Goal: Find specific page/section: Find specific page/section

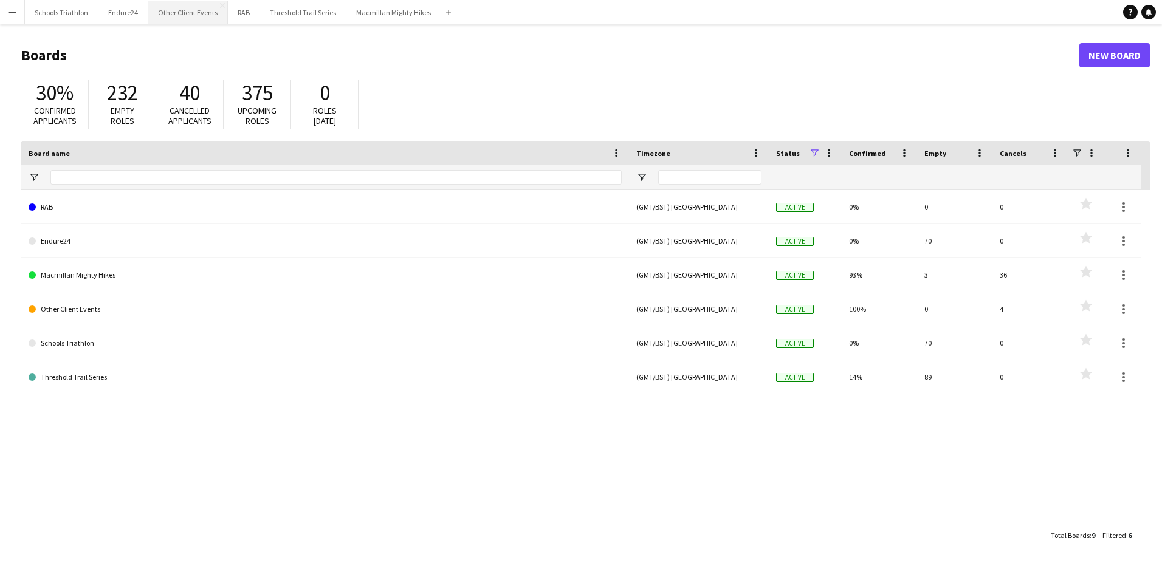
click at [184, 11] on button "Other Client Events Close" at bounding box center [188, 13] width 80 height 24
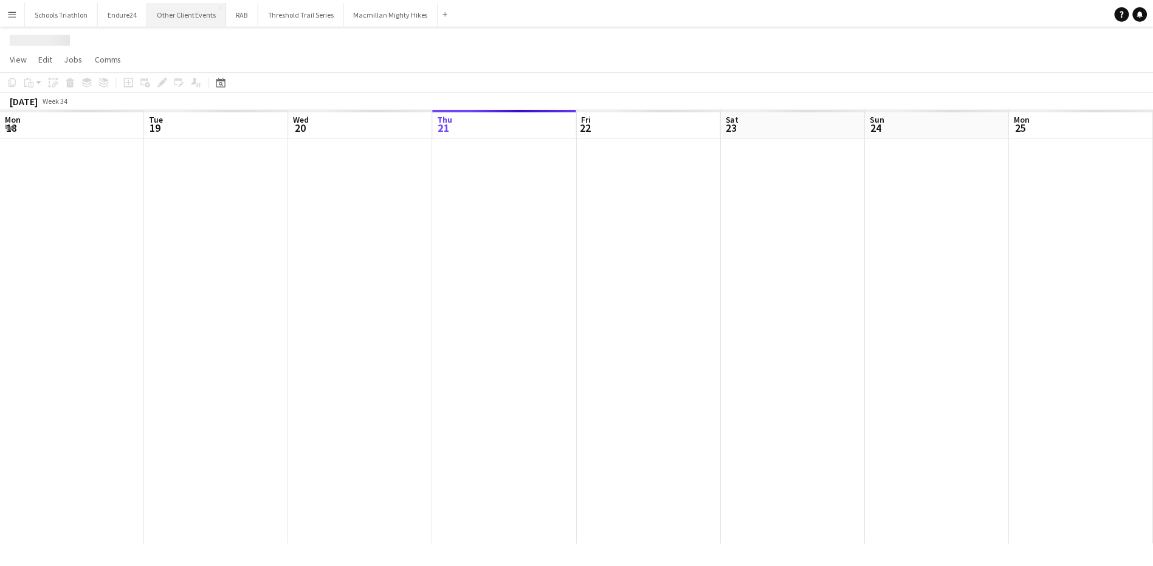
scroll to position [0, 291]
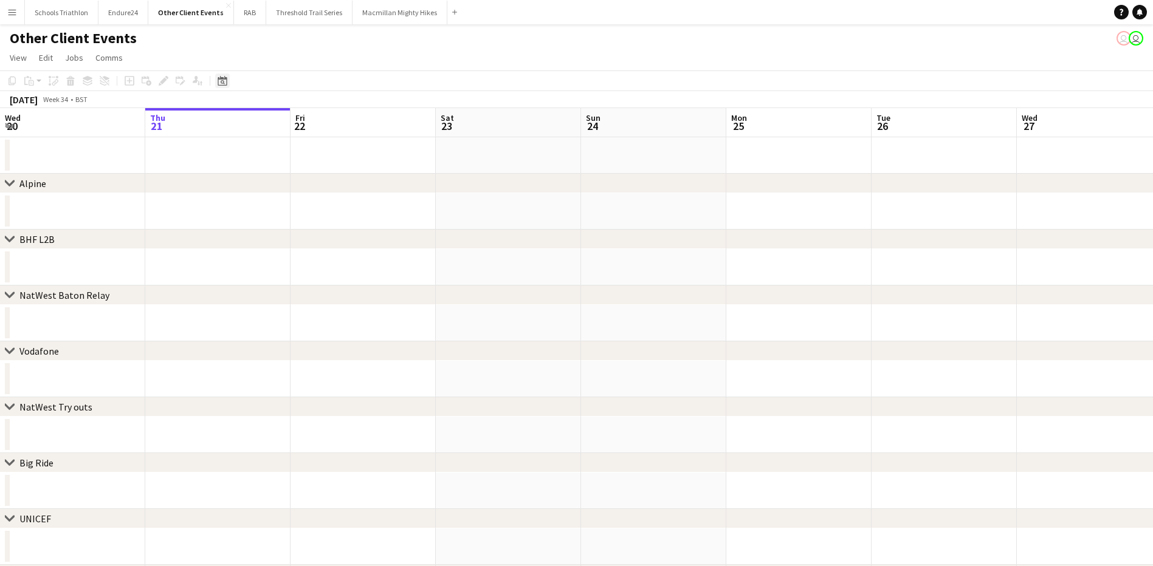
click at [219, 82] on icon "Date picker" at bounding box center [223, 81] width 10 height 10
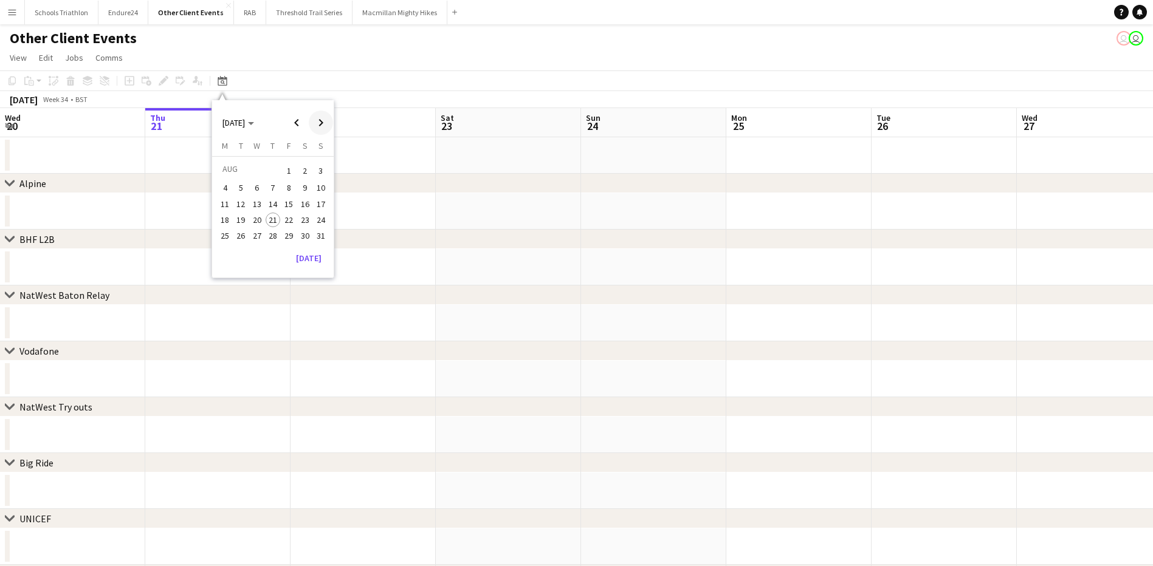
click at [317, 122] on span "Next month" at bounding box center [321, 123] width 24 height 24
click at [306, 219] on span "20" at bounding box center [305, 217] width 15 height 15
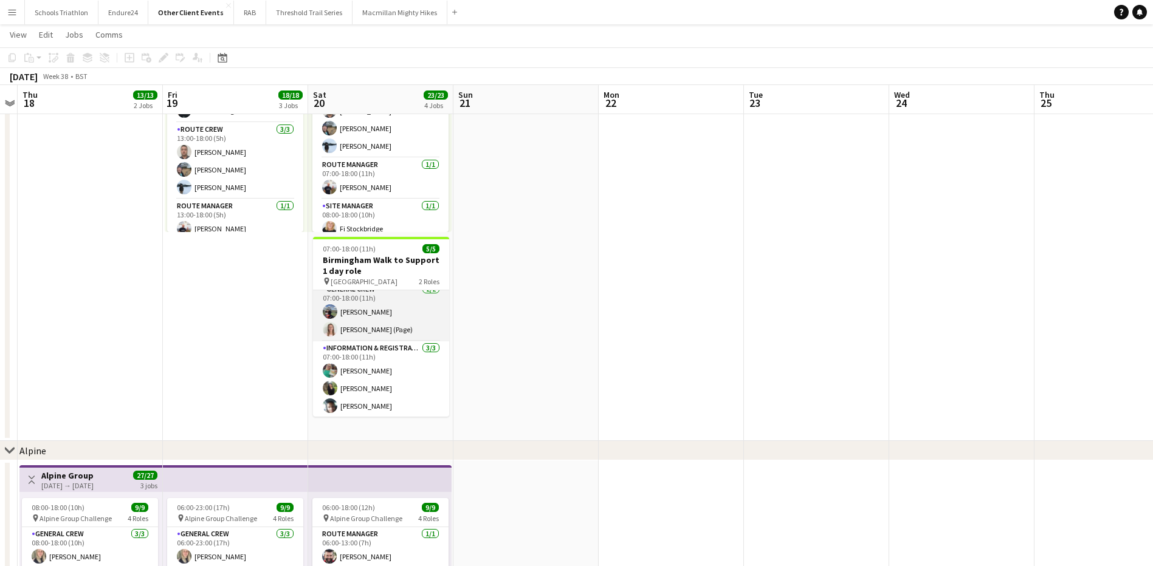
scroll to position [9, 0]
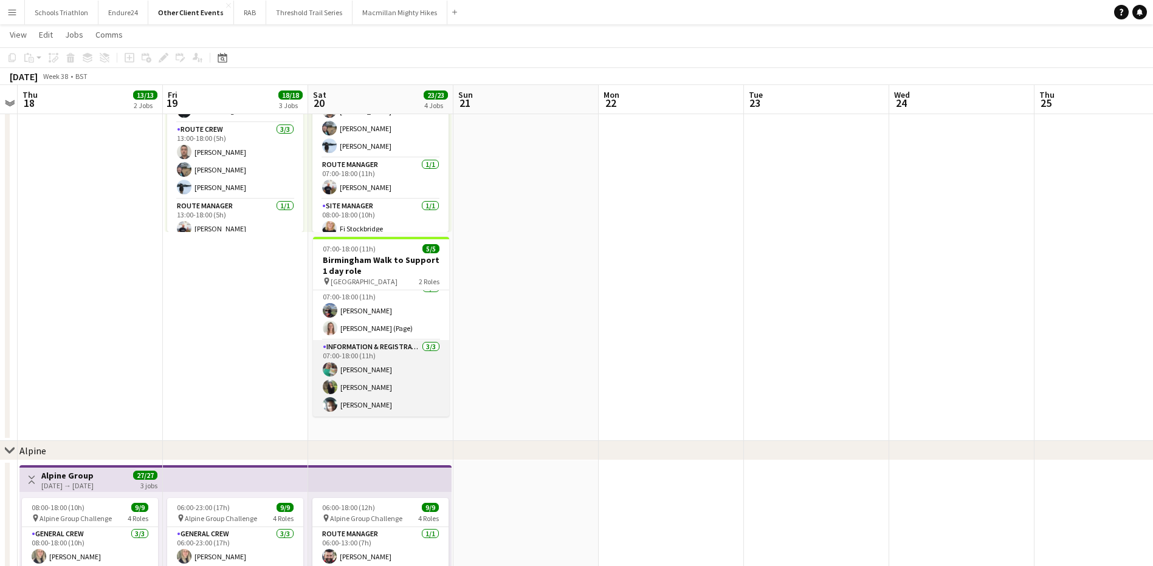
click at [407, 372] on app-card-role "Information & registration crew [DATE] 07:00-18:00 (11h) [PERSON_NAME] [PERSON_…" at bounding box center [381, 378] width 136 height 77
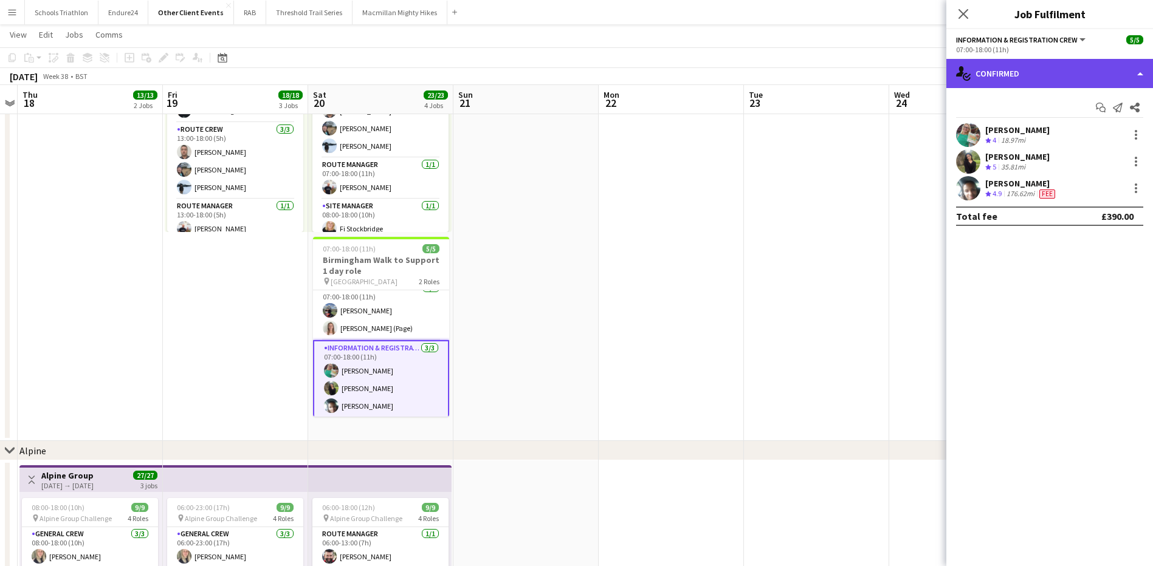
click at [1017, 68] on div "single-neutral-actions-check-2 Confirmed" at bounding box center [1049, 73] width 207 height 29
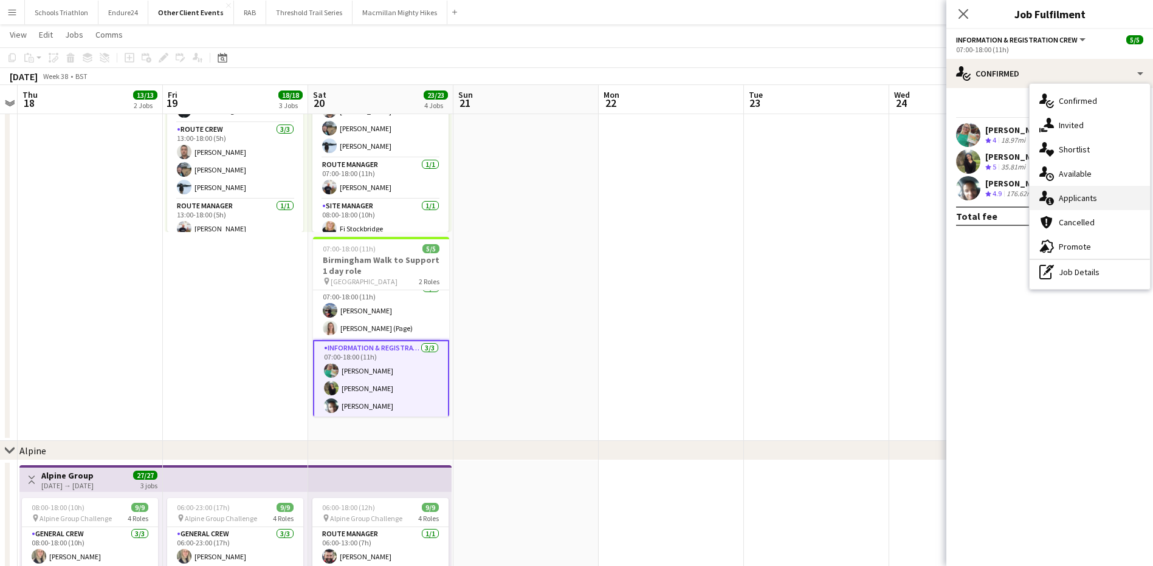
click at [1095, 208] on div "single-neutral-actions-information Applicants" at bounding box center [1090, 198] width 120 height 24
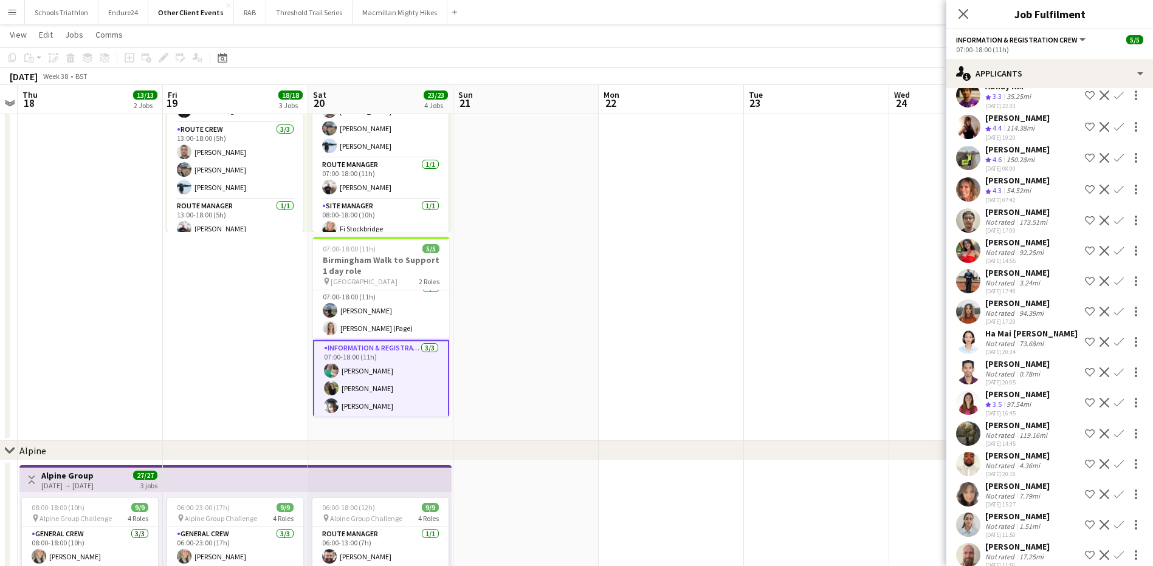
scroll to position [237, 0]
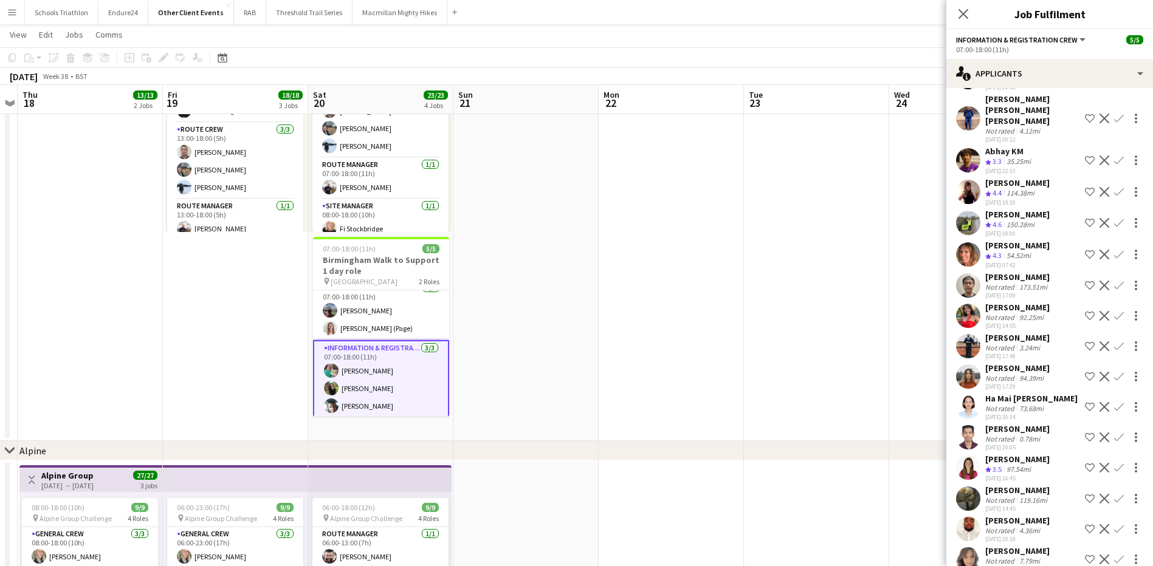
click at [1010, 182] on div "[PERSON_NAME]" at bounding box center [1017, 182] width 64 height 11
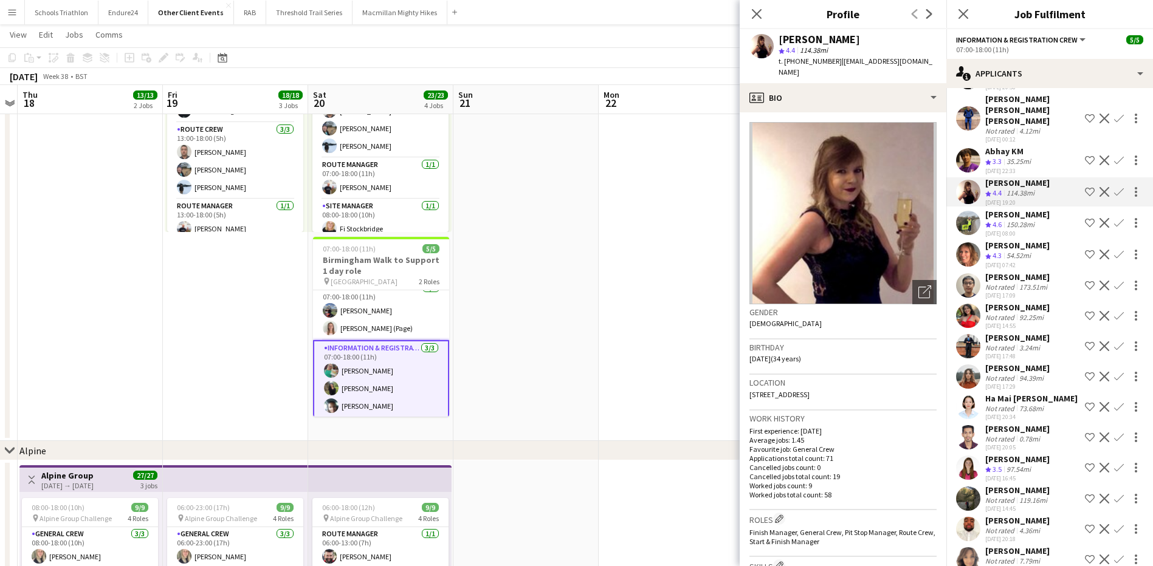
scroll to position [12, 0]
click at [354, 402] on app-card-role "Information & registration crew [DATE] 07:00-18:00 (11h) [PERSON_NAME] [PERSON_…" at bounding box center [381, 377] width 136 height 79
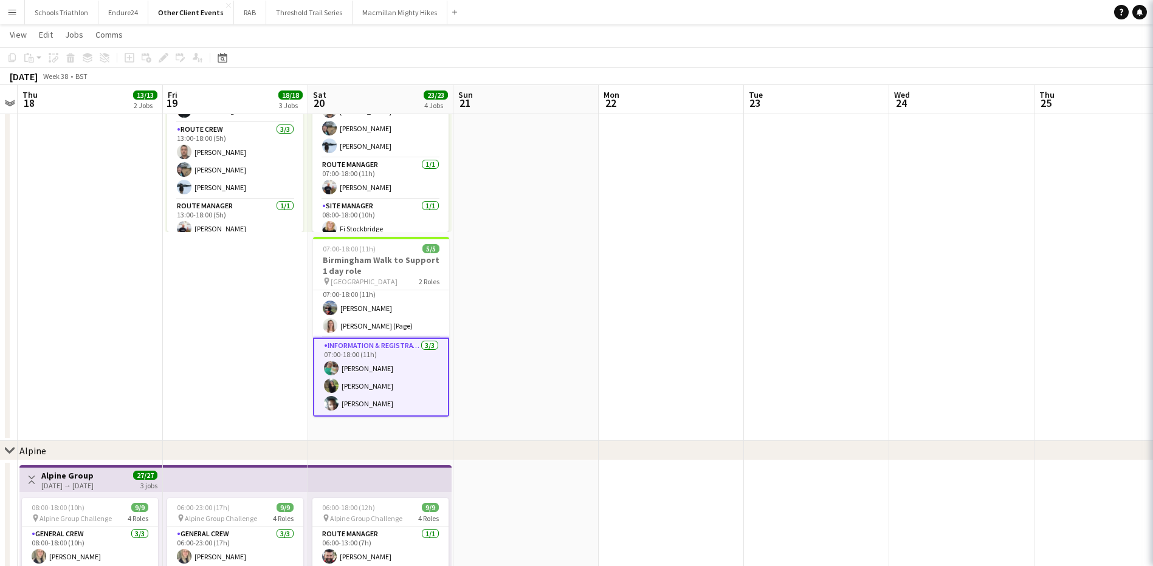
scroll to position [9, 0]
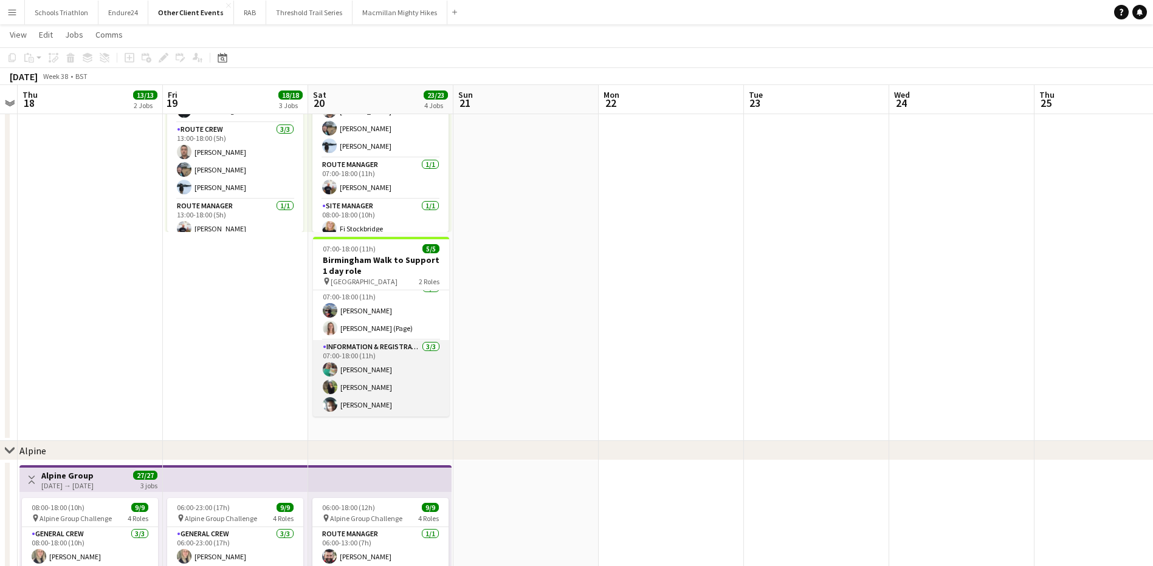
click at [357, 403] on app-card-role "Information & registration crew [DATE] 07:00-18:00 (11h) [PERSON_NAME] [PERSON_…" at bounding box center [381, 378] width 136 height 77
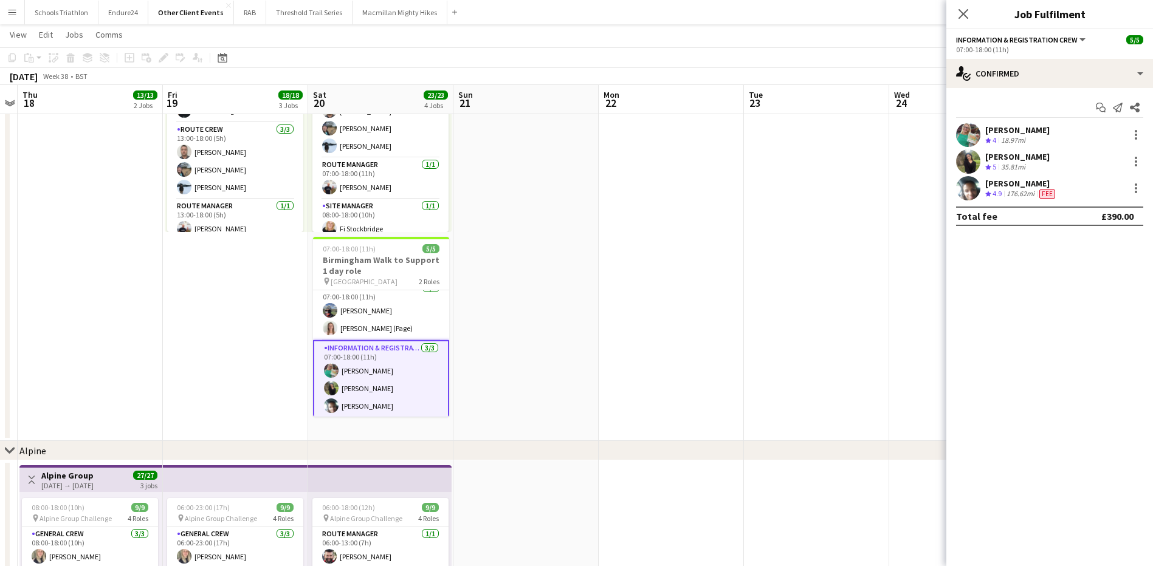
scroll to position [12, 0]
click at [1136, 191] on div at bounding box center [1136, 192] width 2 height 2
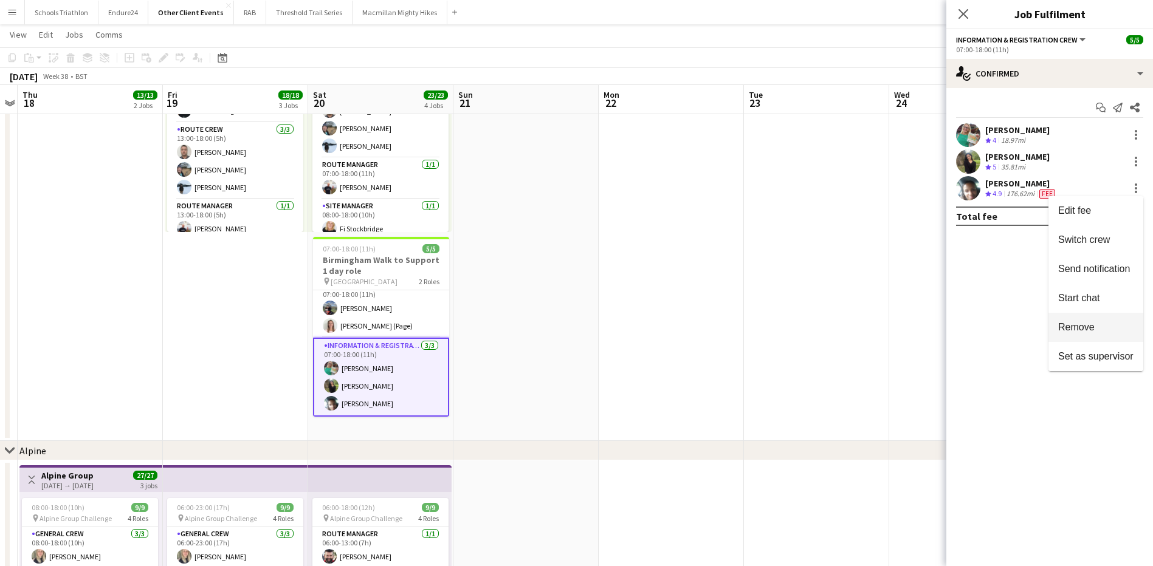
click at [1094, 325] on span "Remove" at bounding box center [1076, 327] width 36 height 10
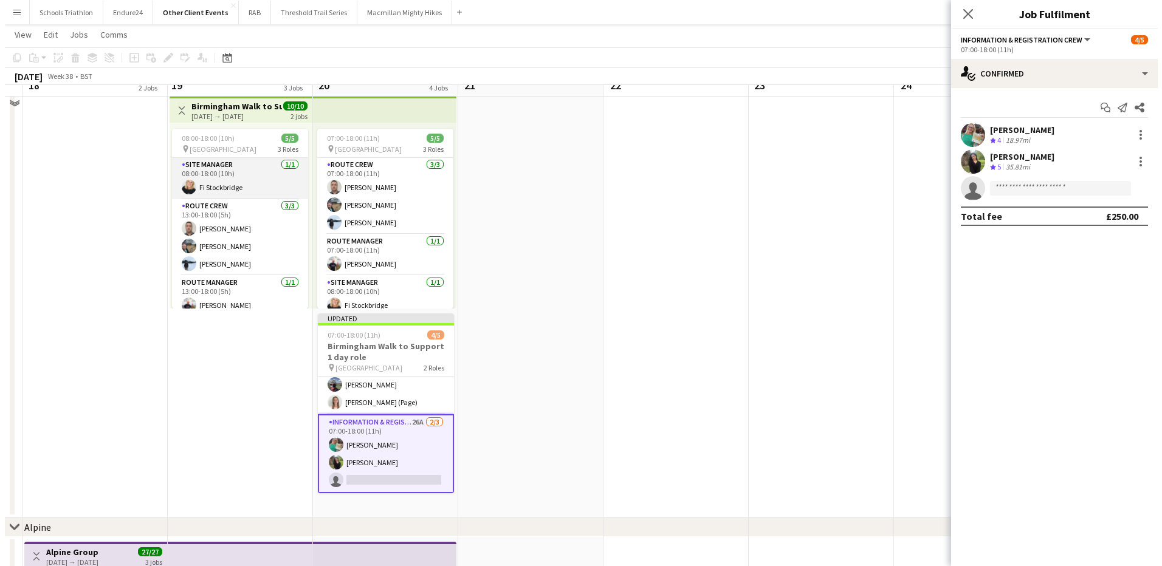
scroll to position [0, 0]
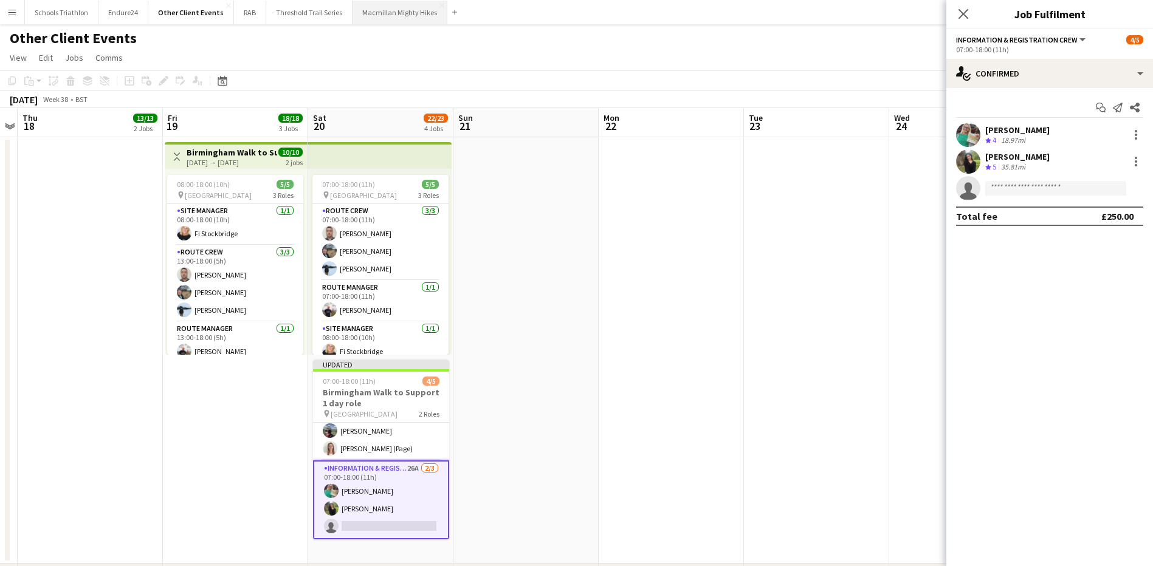
click at [396, 10] on button "Macmillan Mighty Hikes Close" at bounding box center [400, 13] width 95 height 24
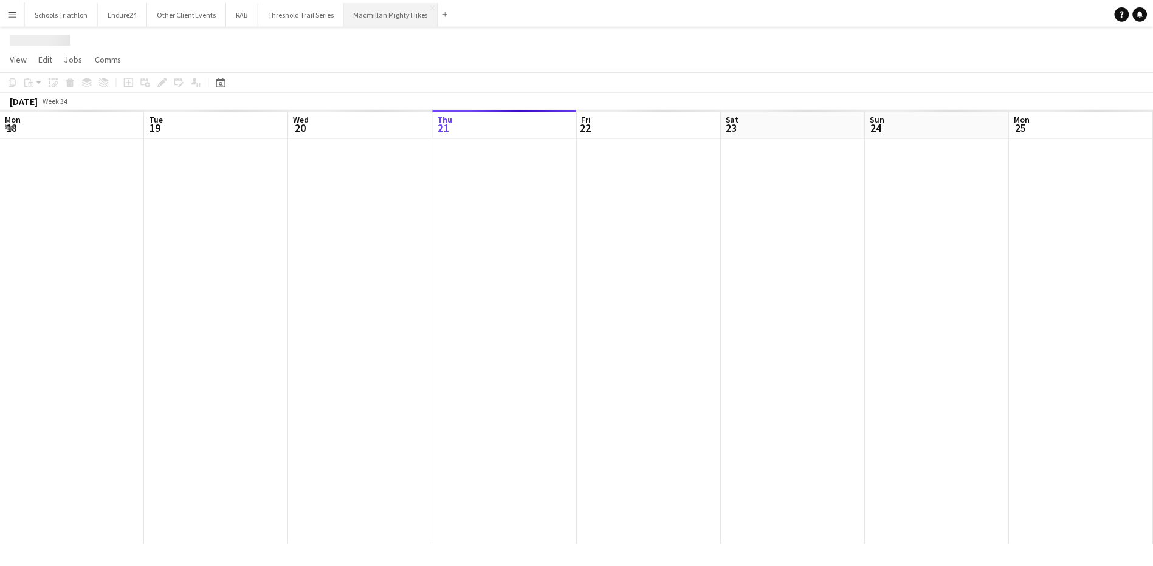
scroll to position [0, 291]
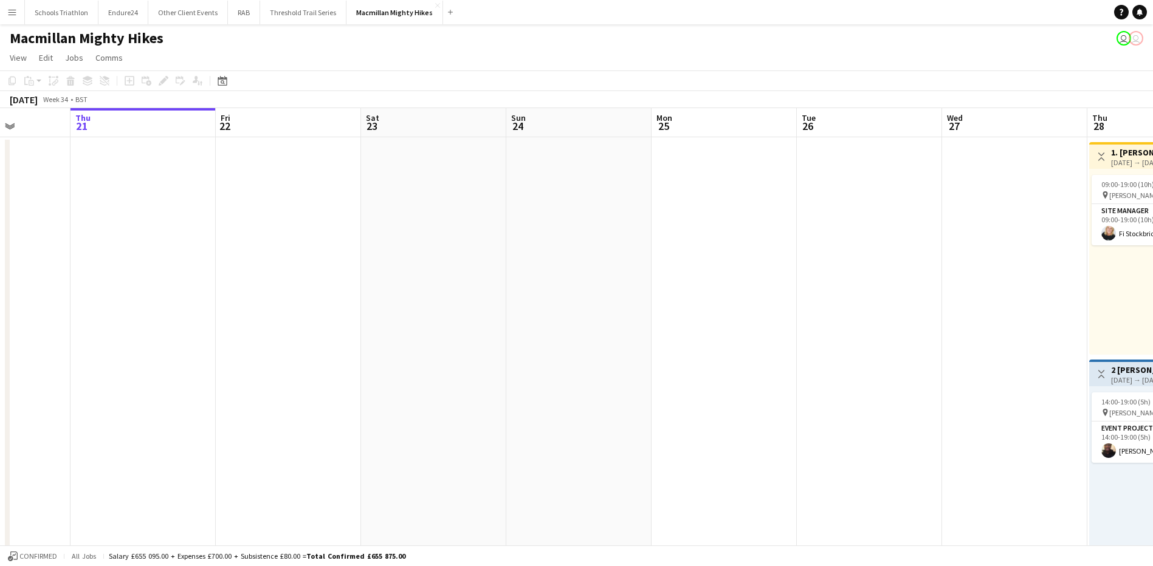
drag, startPoint x: 699, startPoint y: 258, endPoint x: 328, endPoint y: 258, distance: 370.8
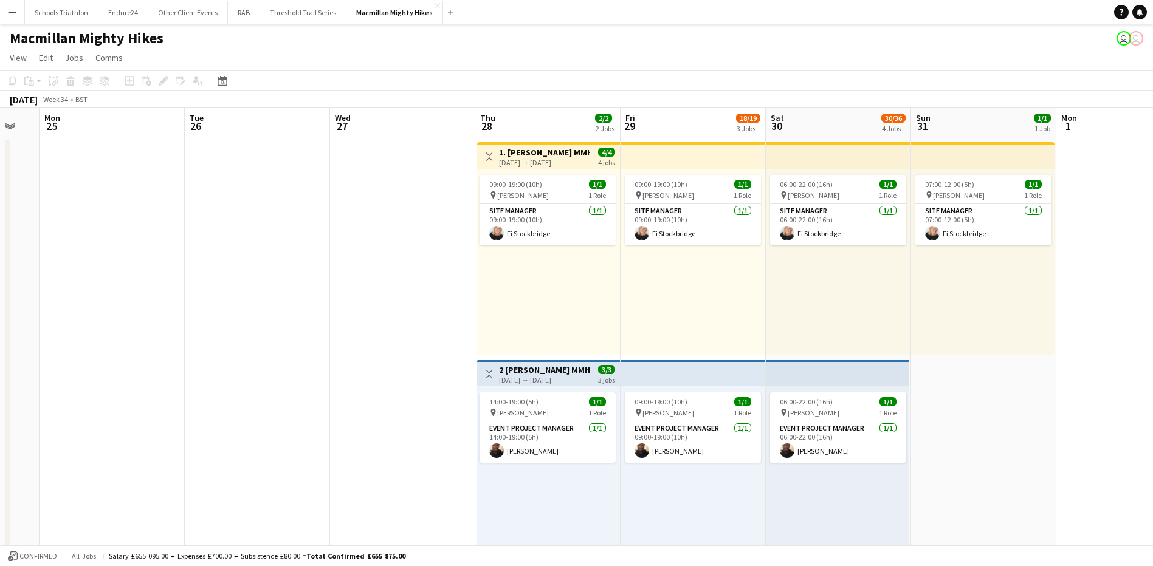
drag, startPoint x: 643, startPoint y: 258, endPoint x: 371, endPoint y: 258, distance: 271.7
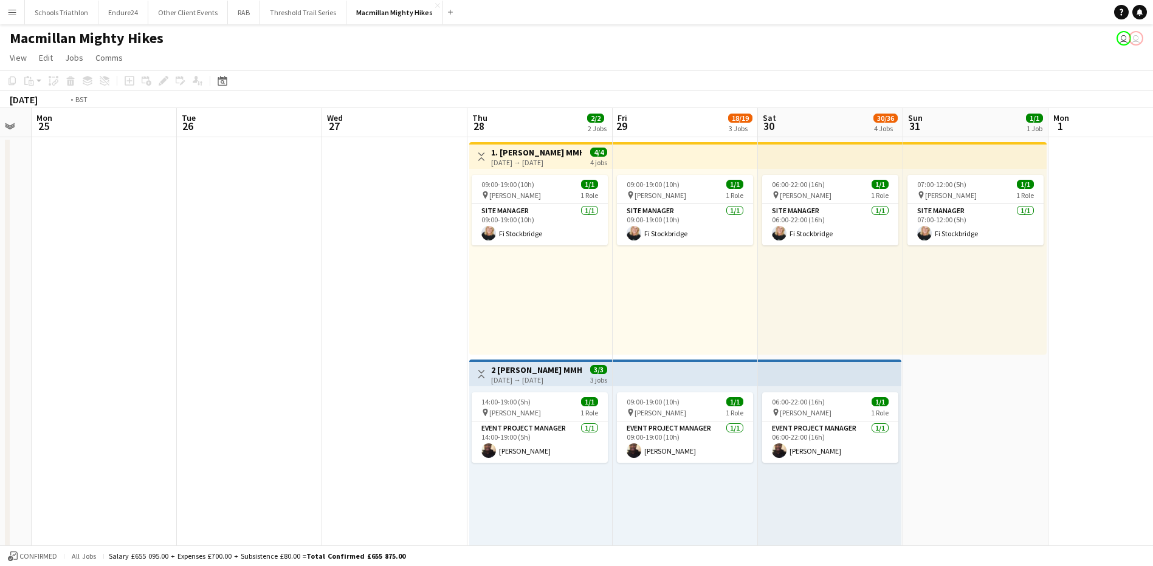
drag, startPoint x: 357, startPoint y: 437, endPoint x: 119, endPoint y: 436, distance: 238.3
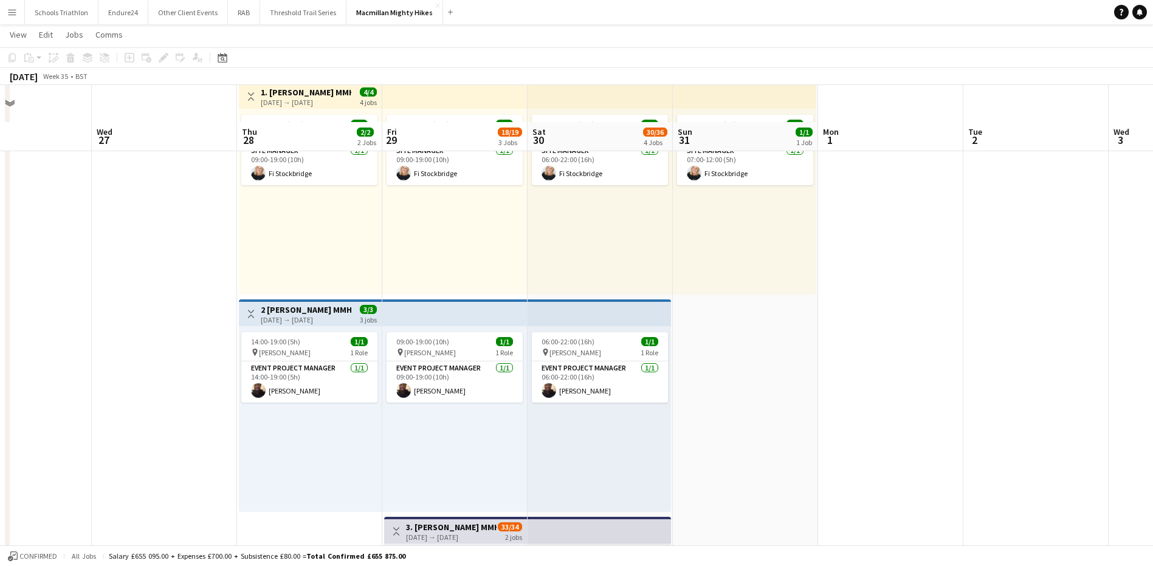
scroll to position [0, 0]
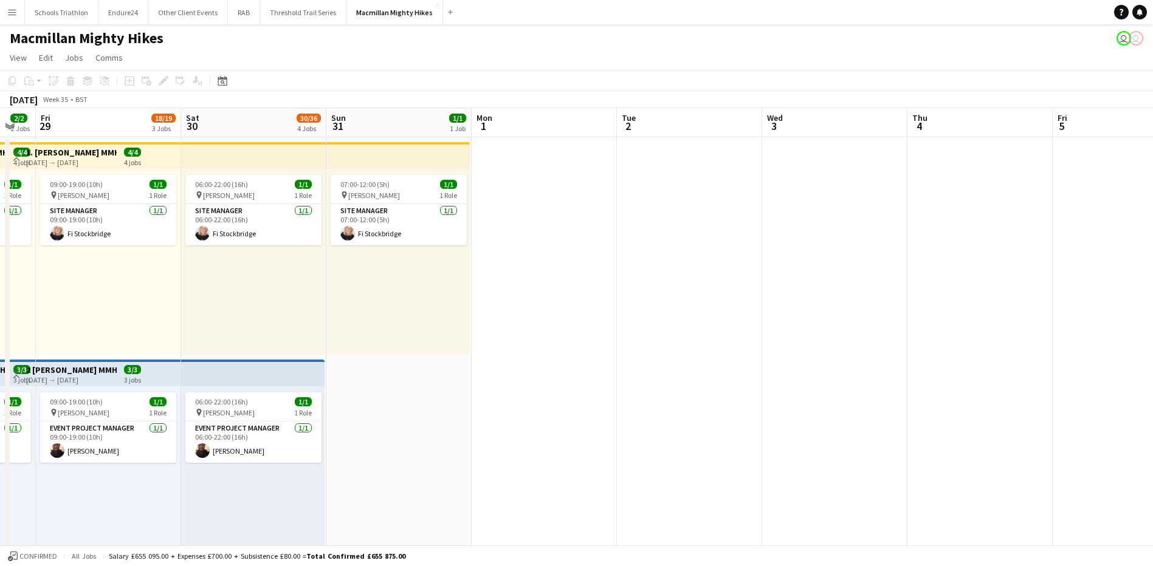
drag, startPoint x: 766, startPoint y: 338, endPoint x: 550, endPoint y: 338, distance: 216.4
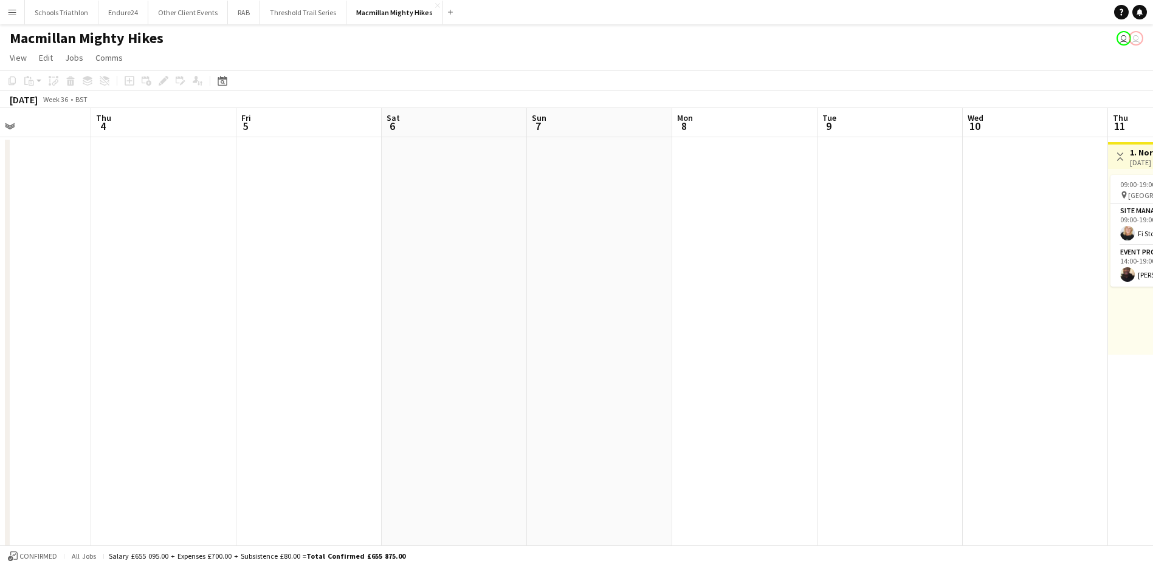
drag, startPoint x: 637, startPoint y: 357, endPoint x: 305, endPoint y: 359, distance: 331.9
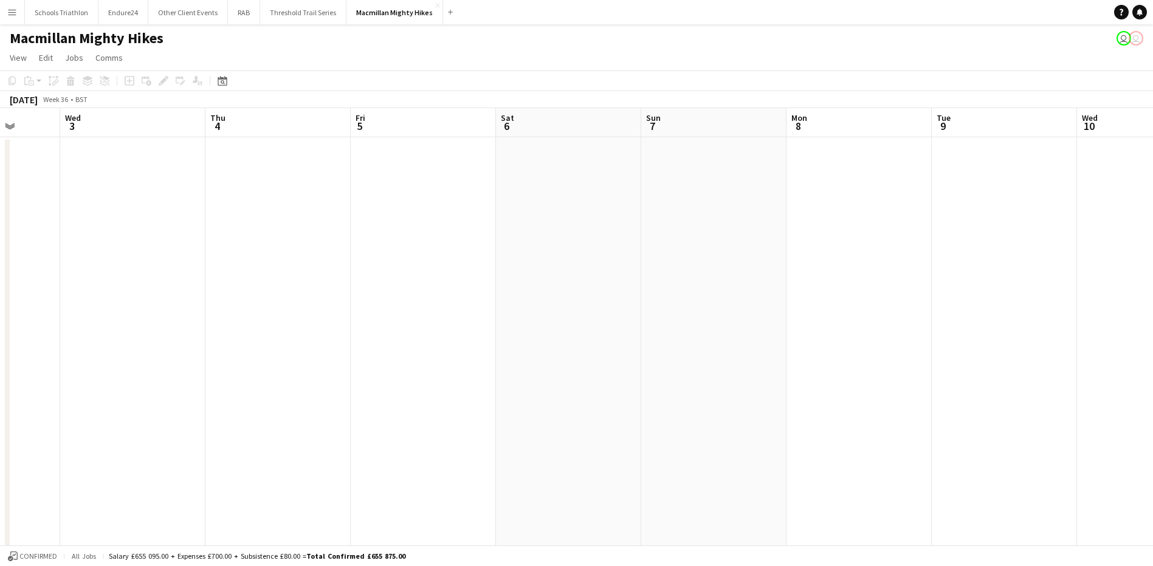
drag, startPoint x: 544, startPoint y: 349, endPoint x: 291, endPoint y: 351, distance: 252.8
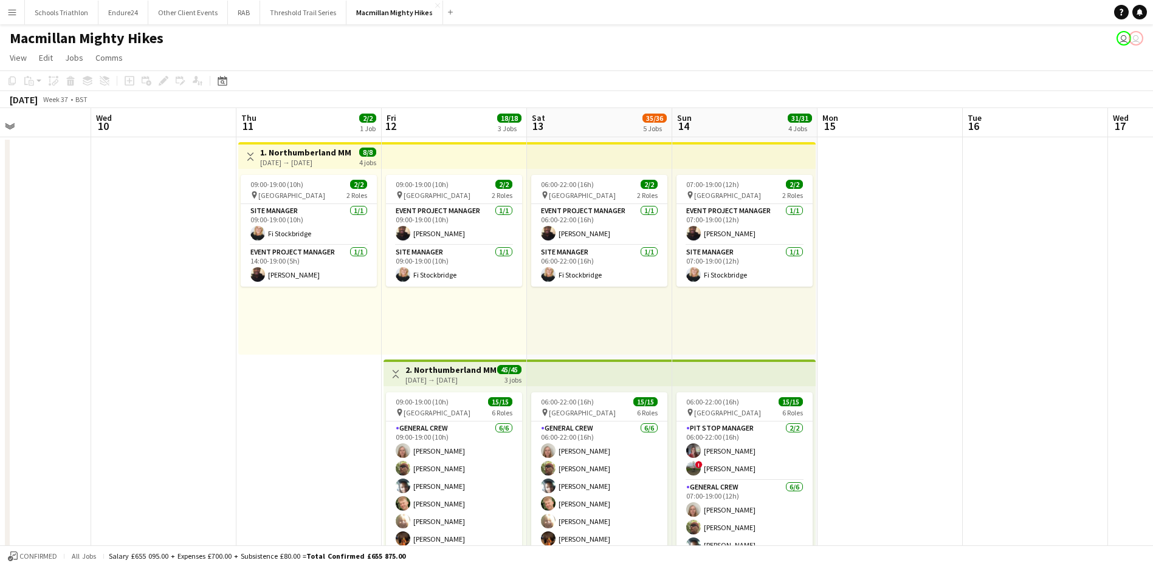
scroll to position [0, 362]
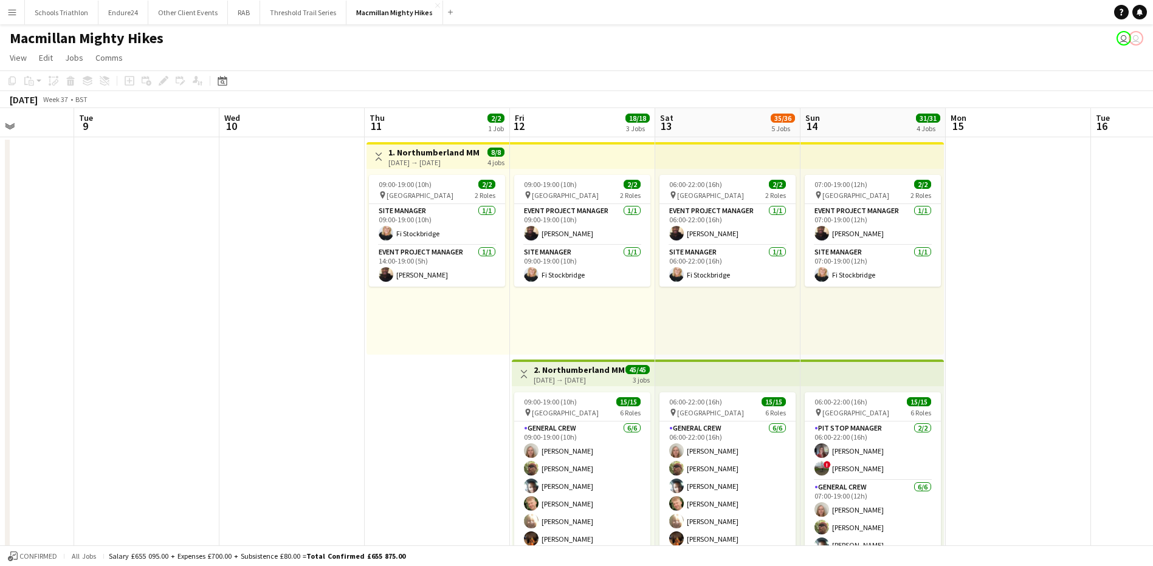
drag, startPoint x: 707, startPoint y: 396, endPoint x: 286, endPoint y: 435, distance: 422.3
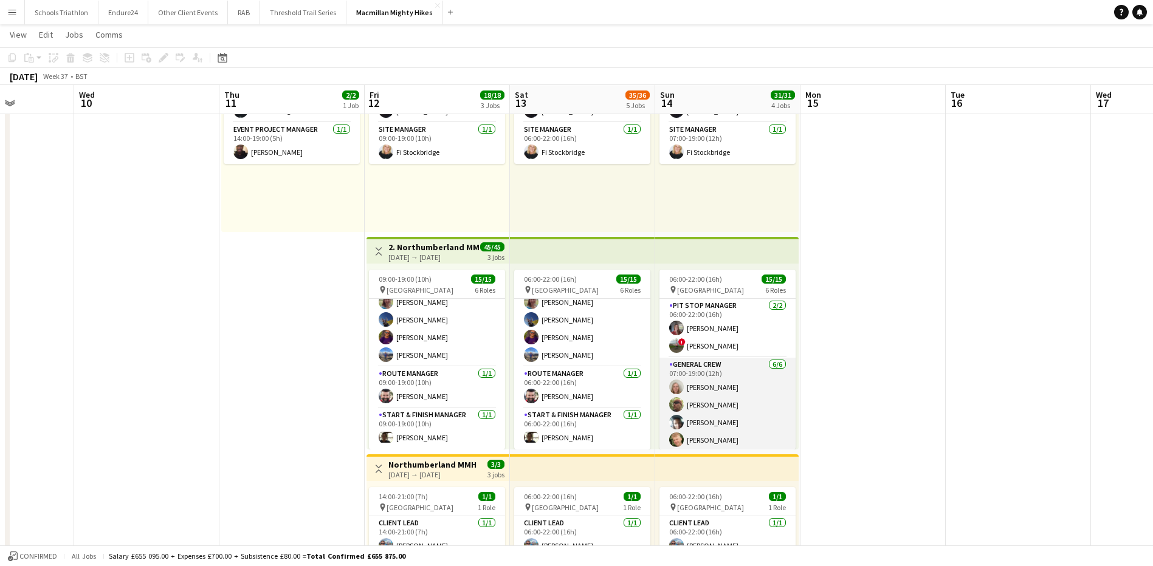
scroll to position [256, 0]
